Goal: Transaction & Acquisition: Purchase product/service

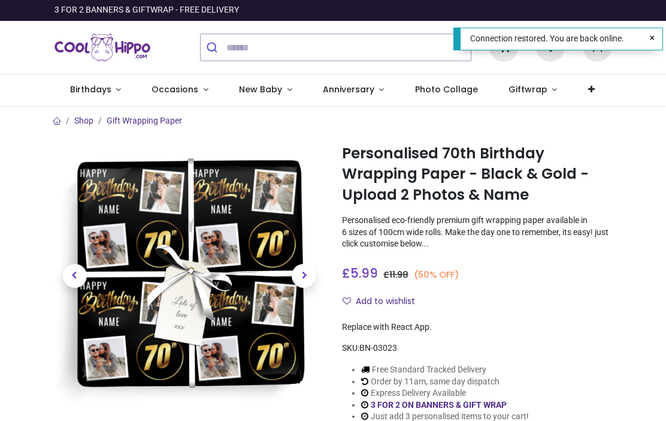
click at [430, 177] on h1 "Personalised 70th Birthday Wrapping Paper - Black & Gold - Upload 2 Photos & Na…" at bounding box center [477, 174] width 270 height 62
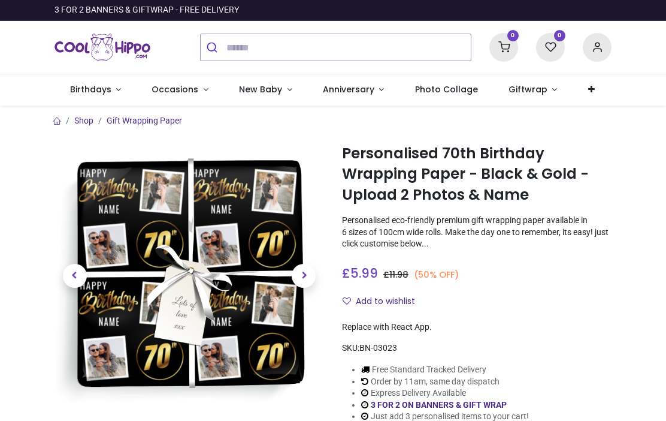
click at [448, 188] on h1 "Personalised 70th Birthday Wrapping Paper - Black & Gold - Upload 2 Photos & Na…" at bounding box center [477, 174] width 270 height 62
click at [437, 189] on h1 "Personalised 70th Birthday Wrapping Paper - Black & Gold - Upload 2 Photos & Na…" at bounding box center [477, 174] width 270 height 62
click at [436, 187] on h1 "Personalised 70th Birthday Wrapping Paper - Black & Gold - Upload 2 Photos & Na…" at bounding box center [477, 174] width 270 height 62
click at [413, 239] on p "Personalised eco-friendly premium gift wrapping paper available in 6 sizes of 1…" at bounding box center [477, 232] width 270 height 35
click at [396, 295] on button "Add to wishlist" at bounding box center [383, 301] width 83 height 20
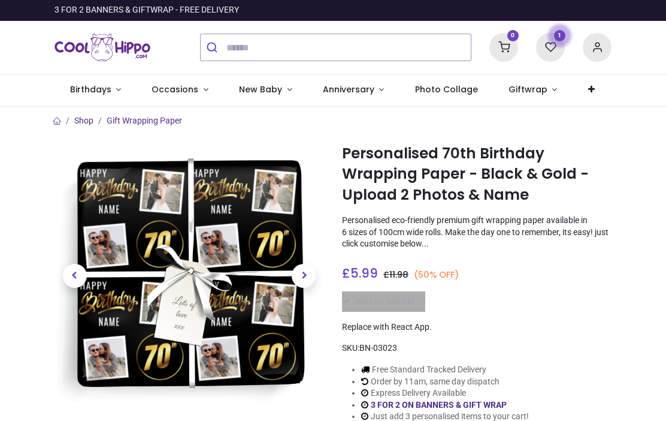
click at [370, 298] on div "Add to wishlist" at bounding box center [477, 301] width 270 height 20
click at [482, 300] on div "Add to wishlist" at bounding box center [477, 301] width 270 height 20
click at [309, 274] on span "Next" at bounding box center [304, 276] width 24 height 24
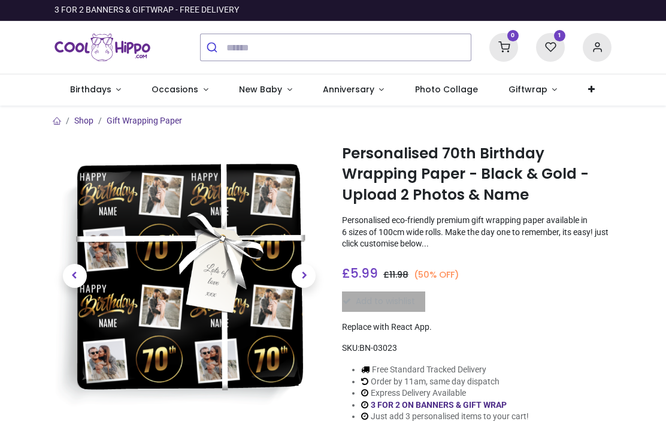
click at [306, 285] on span "Next" at bounding box center [304, 276] width 24 height 24
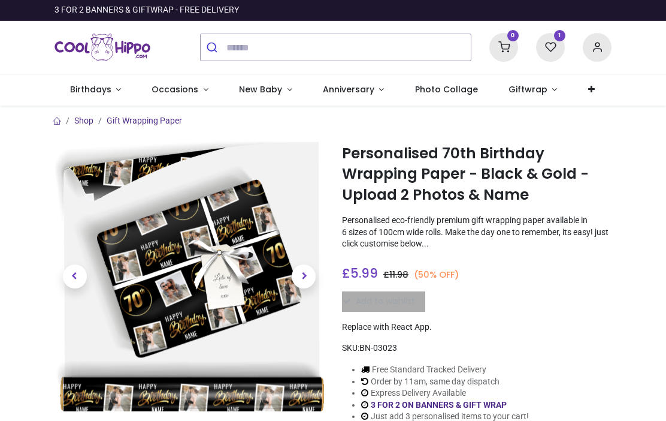
click at [301, 267] on span "Next" at bounding box center [304, 276] width 24 height 24
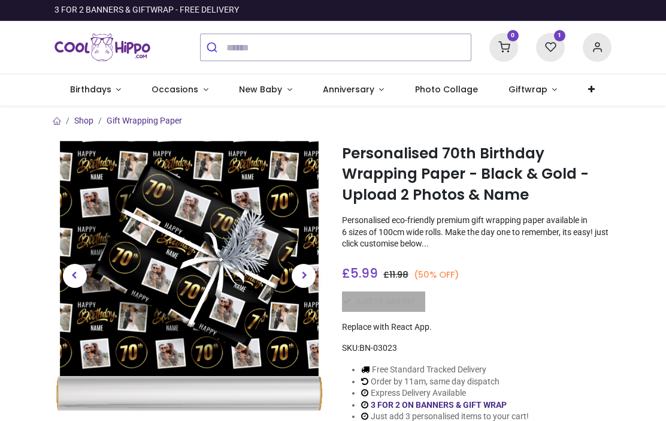
click at [207, 291] on img at bounding box center [190, 276] width 270 height 270
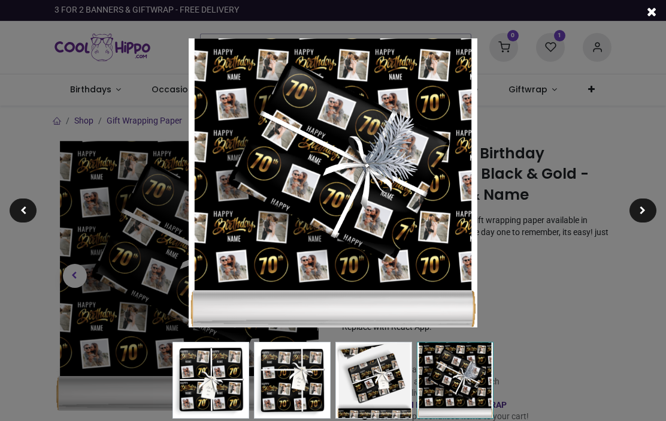
click at [409, 249] on img at bounding box center [333, 182] width 289 height 289
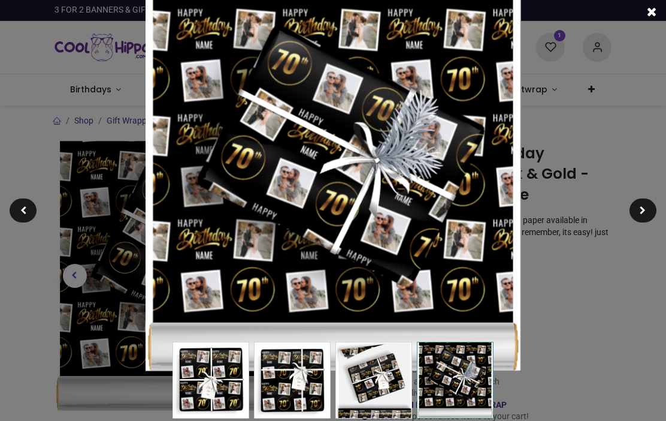
click at [566, 289] on div at bounding box center [333, 210] width 666 height 421
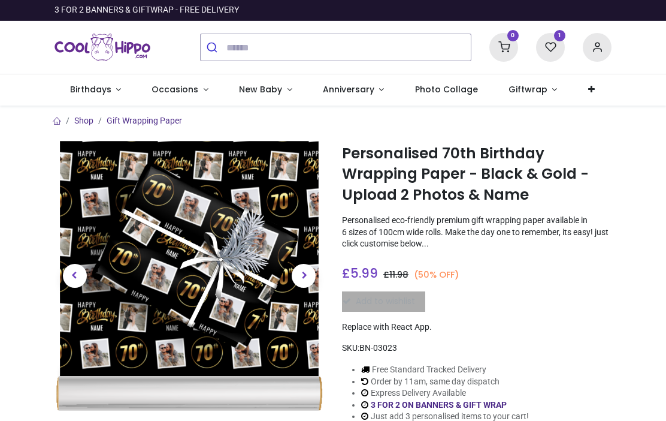
click at [357, 270] on span "5.99" at bounding box center [365, 272] width 28 height 17
click at [408, 184] on h1 "Personalised 70th Birthday Wrapping Paper - Black & Gold - Upload 2 Photos & Na…" at bounding box center [477, 174] width 270 height 62
click at [279, 281] on img at bounding box center [190, 276] width 270 height 270
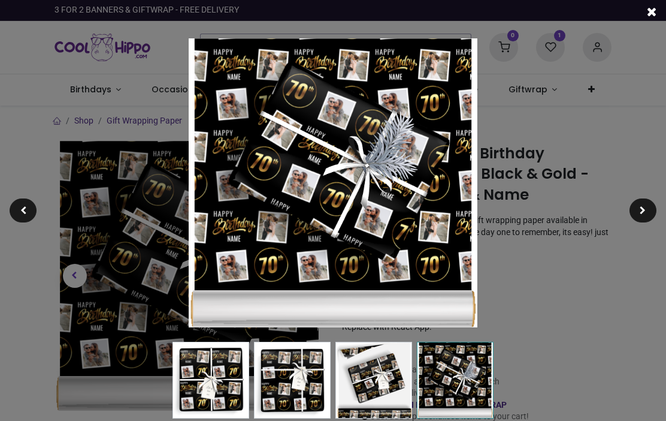
click at [438, 298] on img at bounding box center [333, 182] width 289 height 289
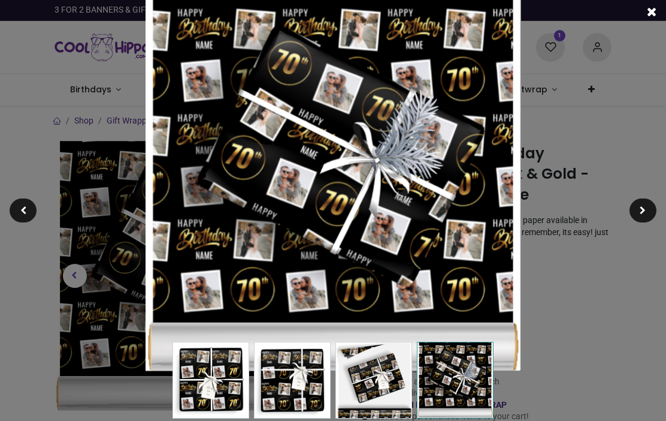
click at [521, 243] on img at bounding box center [334, 183] width 376 height 376
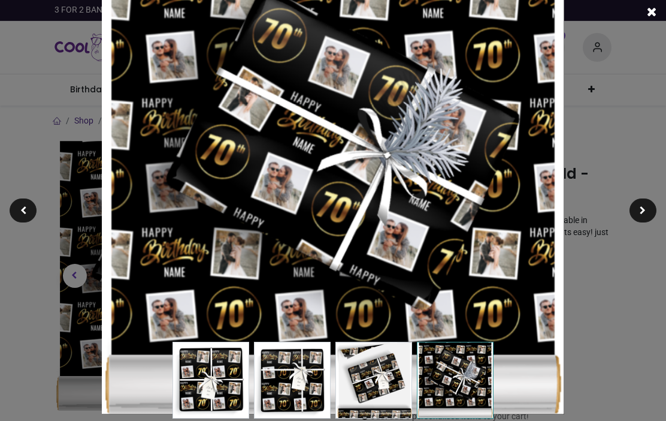
click at [571, 277] on div at bounding box center [333, 210] width 666 height 421
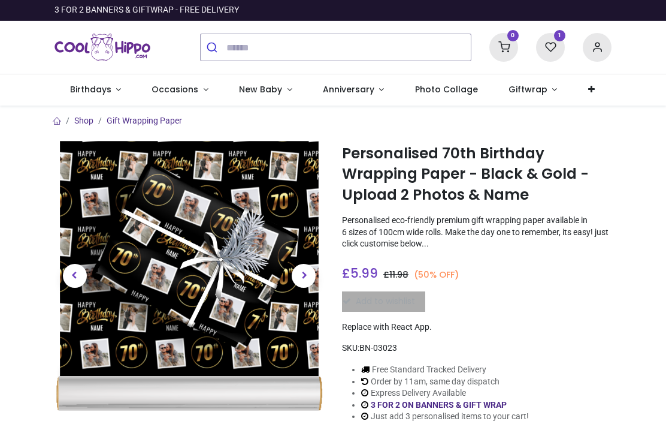
click at [415, 195] on h1 "Personalised 70th Birthday Wrapping Paper - Black & Gold - Upload 2 Photos & Na…" at bounding box center [477, 174] width 270 height 62
click at [94, 93] on span "Birthdays" at bounding box center [90, 89] width 41 height 12
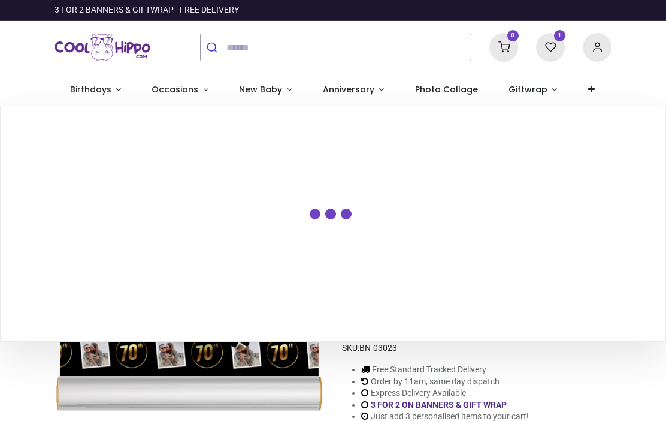
click at [7, 219] on section at bounding box center [333, 223] width 665 height 235
